Goal: Transaction & Acquisition: Obtain resource

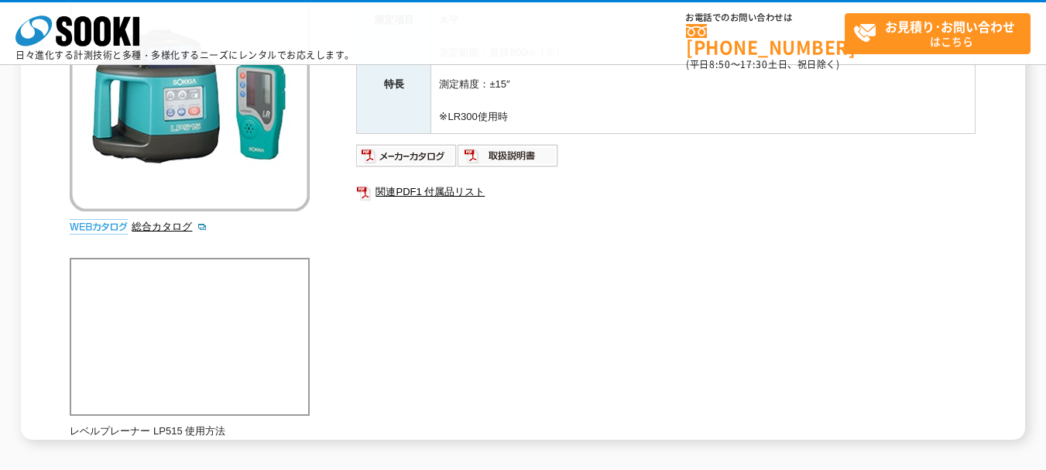
scroll to position [258, 0]
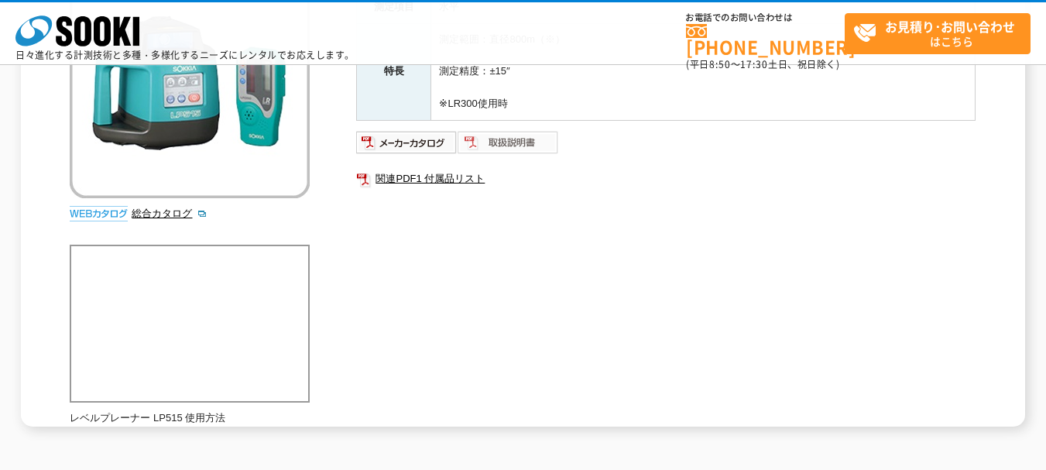
click at [501, 141] on img at bounding box center [507, 142] width 101 height 25
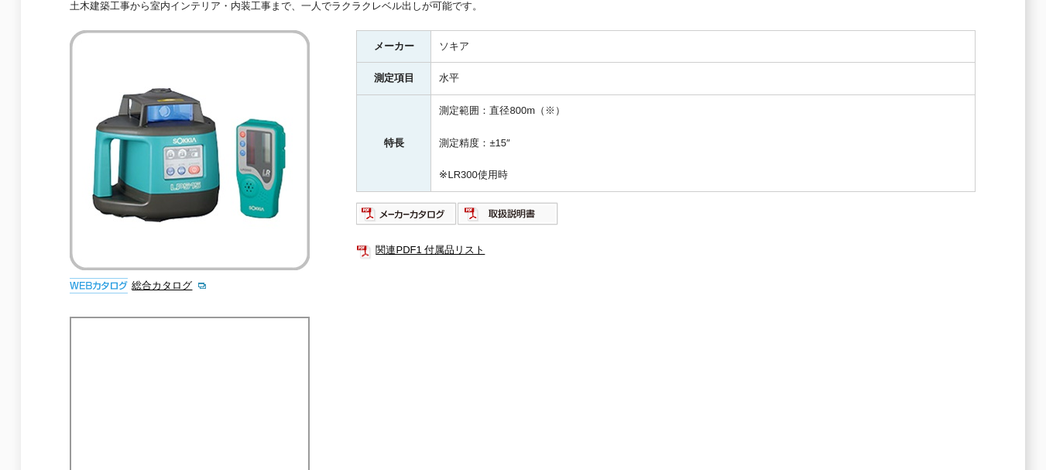
scroll to position [0, 0]
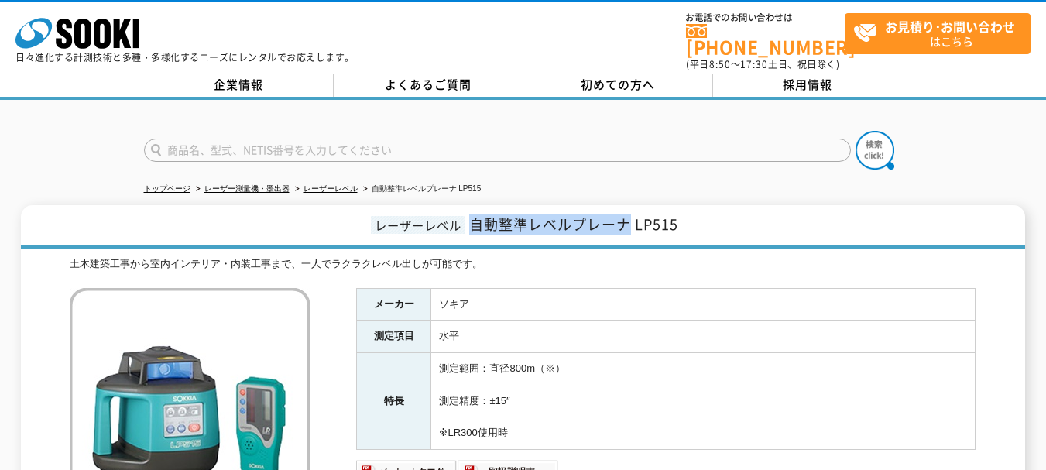
drag, startPoint x: 470, startPoint y: 217, endPoint x: 626, endPoint y: 212, distance: 156.4
click at [626, 214] on span "自動整準レベルプレーナ LP515" at bounding box center [573, 224] width 209 height 21
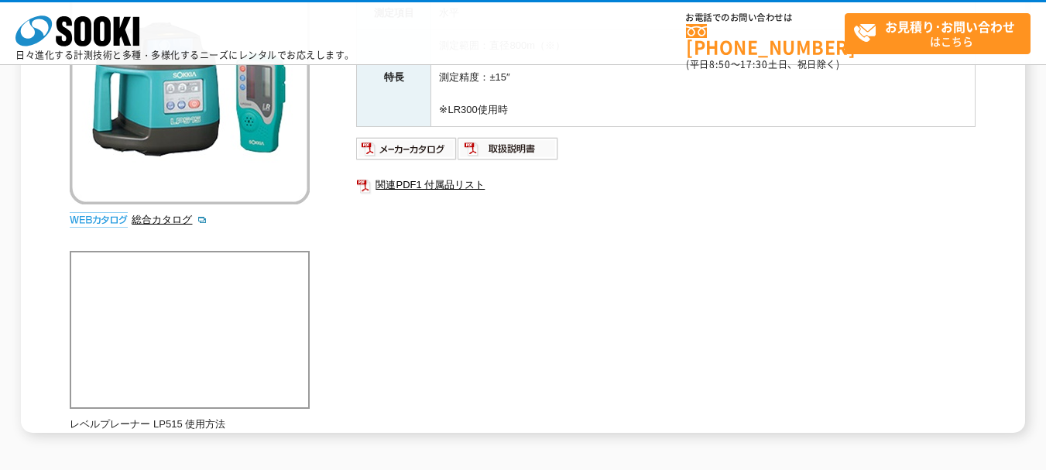
scroll to position [258, 0]
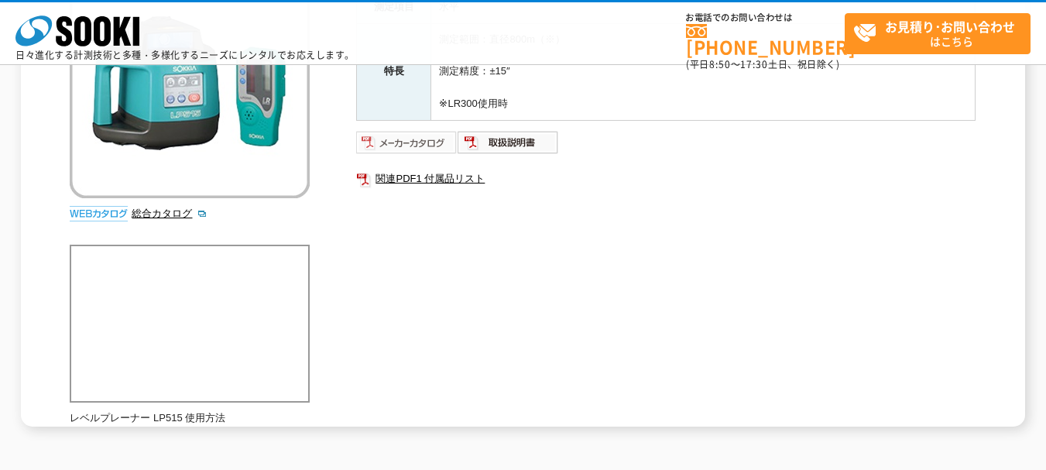
click at [416, 143] on img at bounding box center [406, 142] width 101 height 25
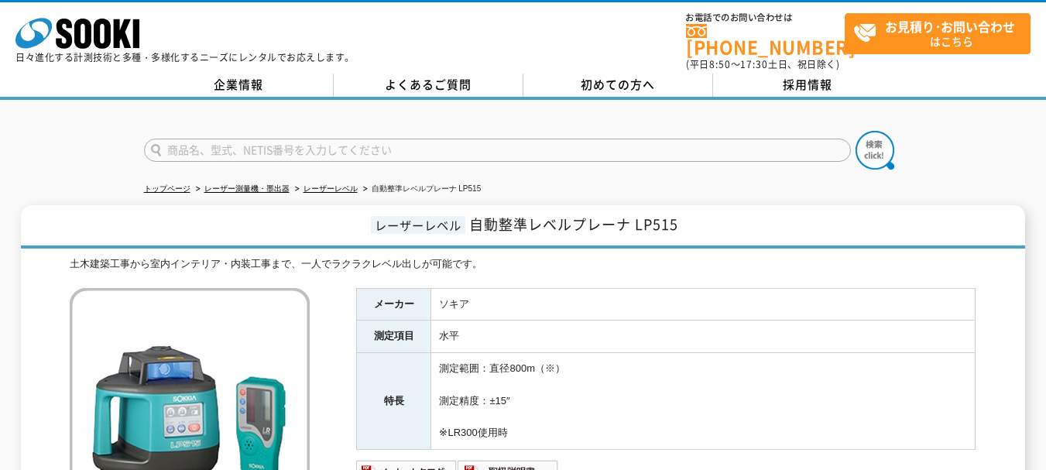
drag, startPoint x: 806, startPoint y: 206, endPoint x: 755, endPoint y: 167, distance: 64.1
click at [805, 205] on h1 "レーザーレベル 自動整準レベルプレーナ LP515" at bounding box center [523, 226] width 1004 height 43
